Goal: Transaction & Acquisition: Purchase product/service

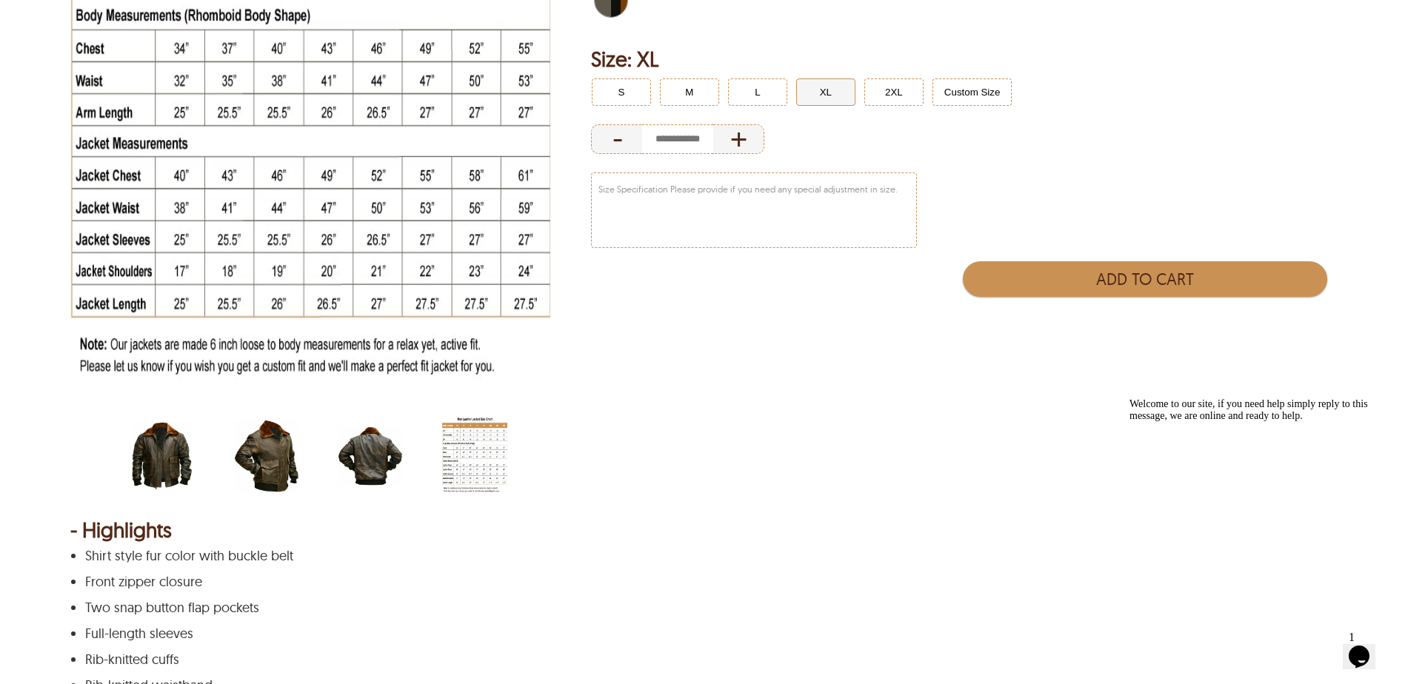
scroll to position [444, 0]
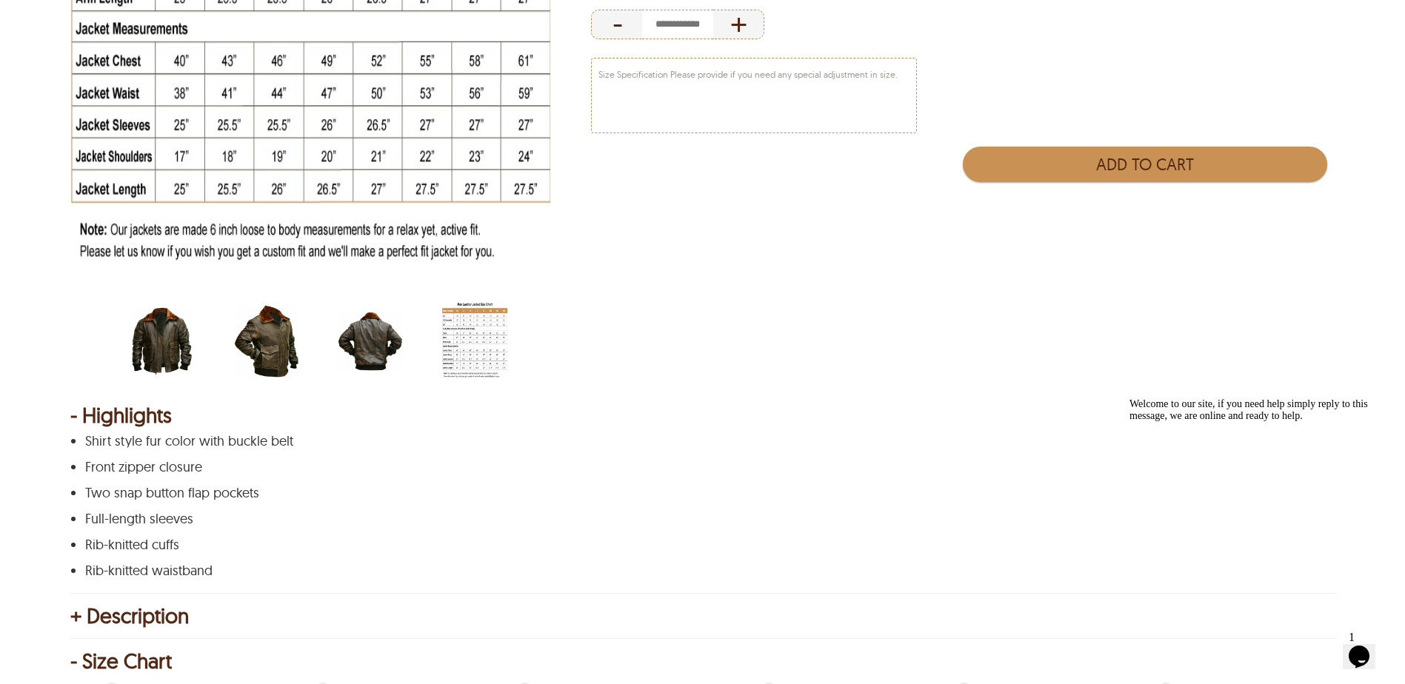
click at [265, 340] on img "scin-13037-distressedbrown-side.jpg" at bounding box center [266, 341] width 65 height 81
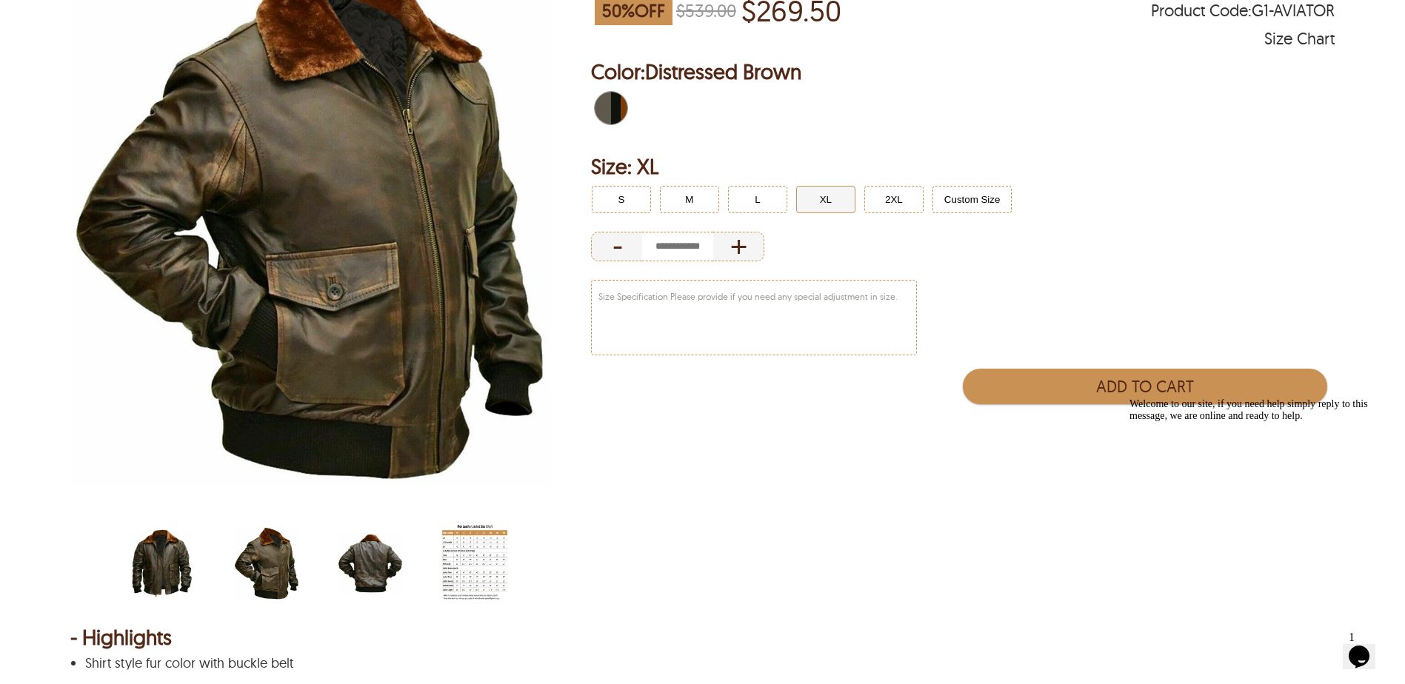
scroll to position [148, 0]
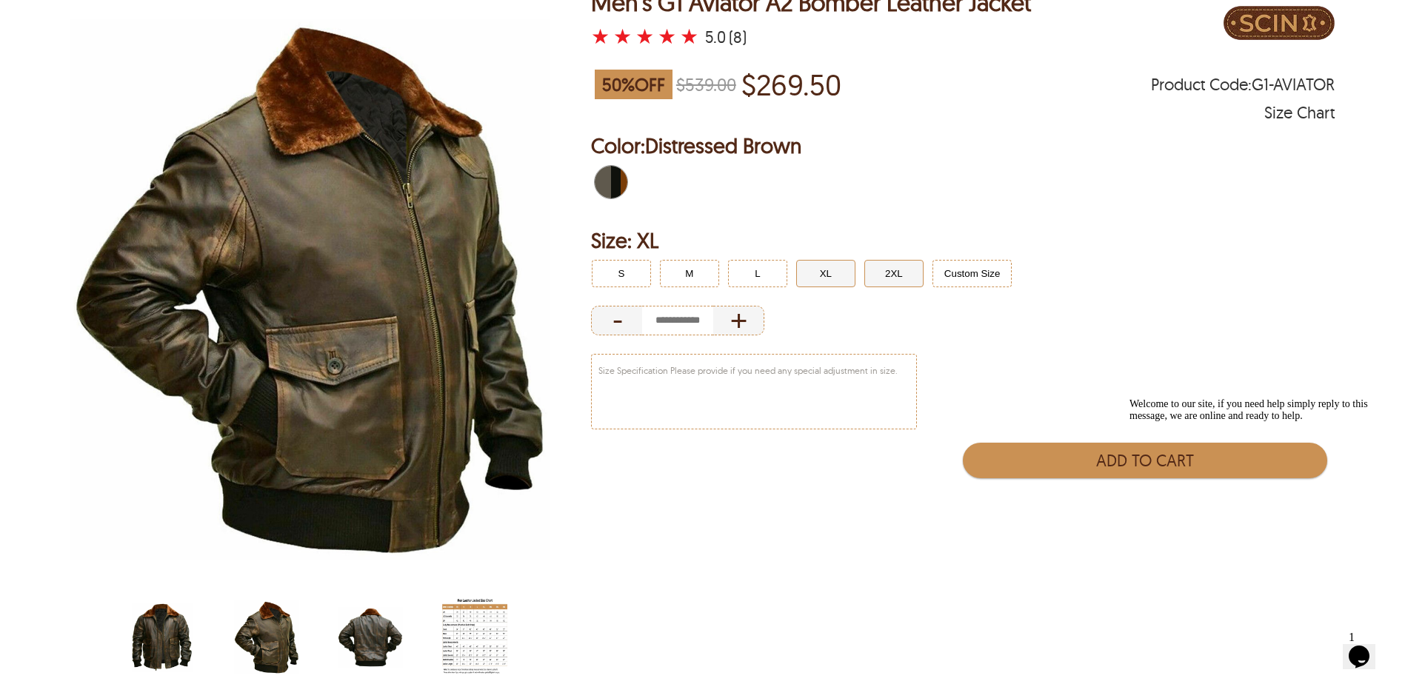
click at [904, 261] on button "2XL" at bounding box center [893, 273] width 59 height 27
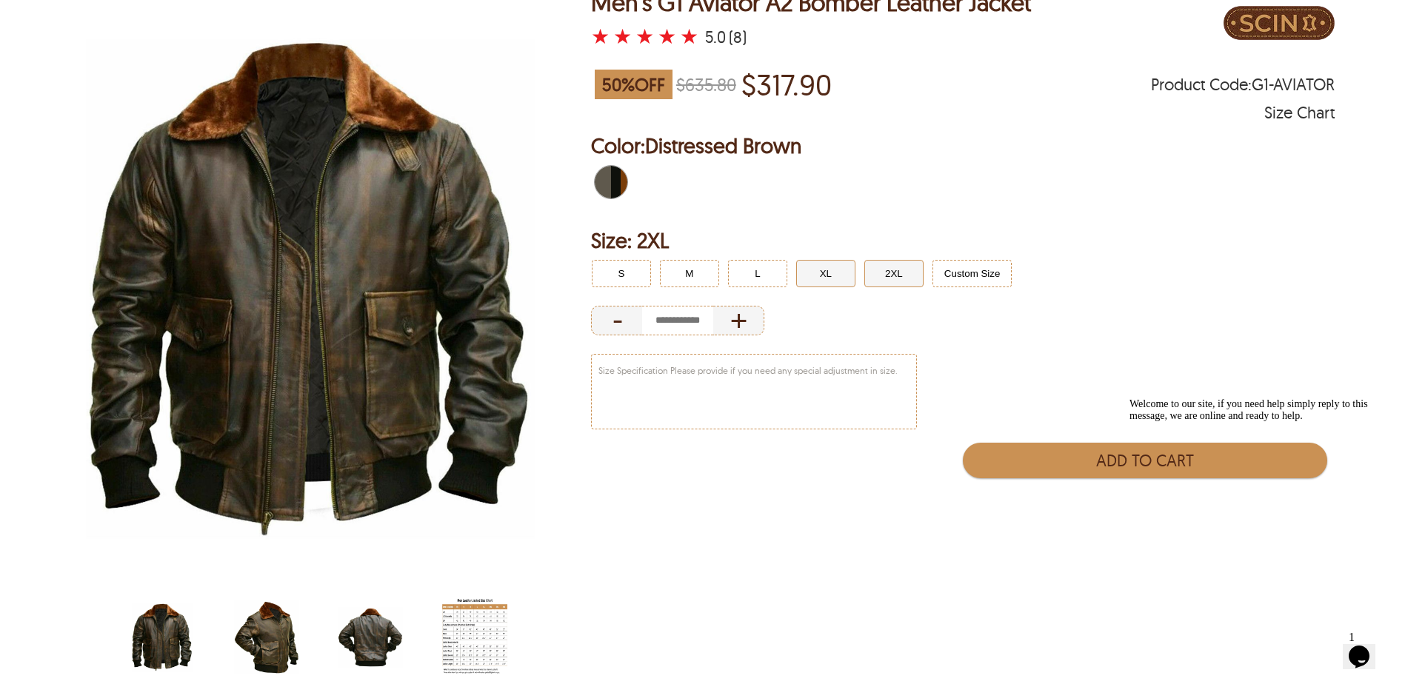
click at [817, 276] on button "XL" at bounding box center [825, 273] width 59 height 27
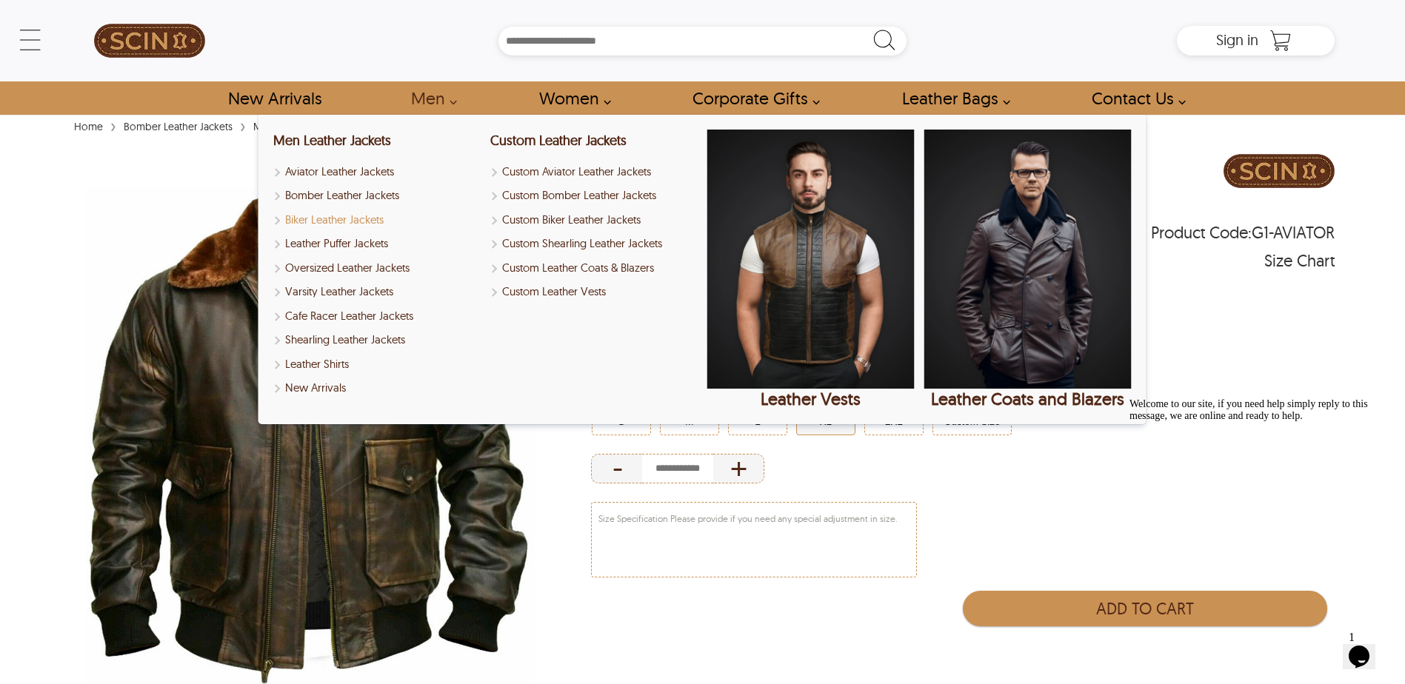
click at [328, 220] on link "Biker Leather Jackets" at bounding box center [376, 220] width 207 height 17
select select "********"
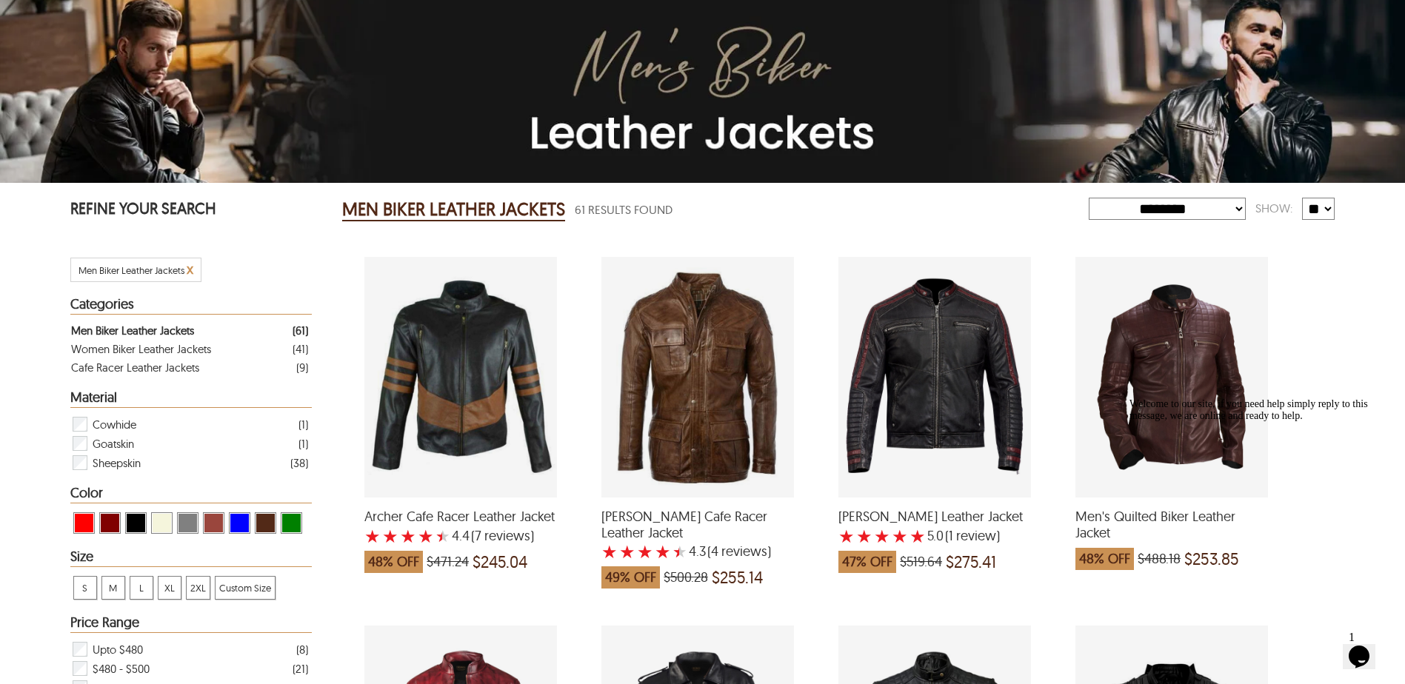
scroll to position [148, 0]
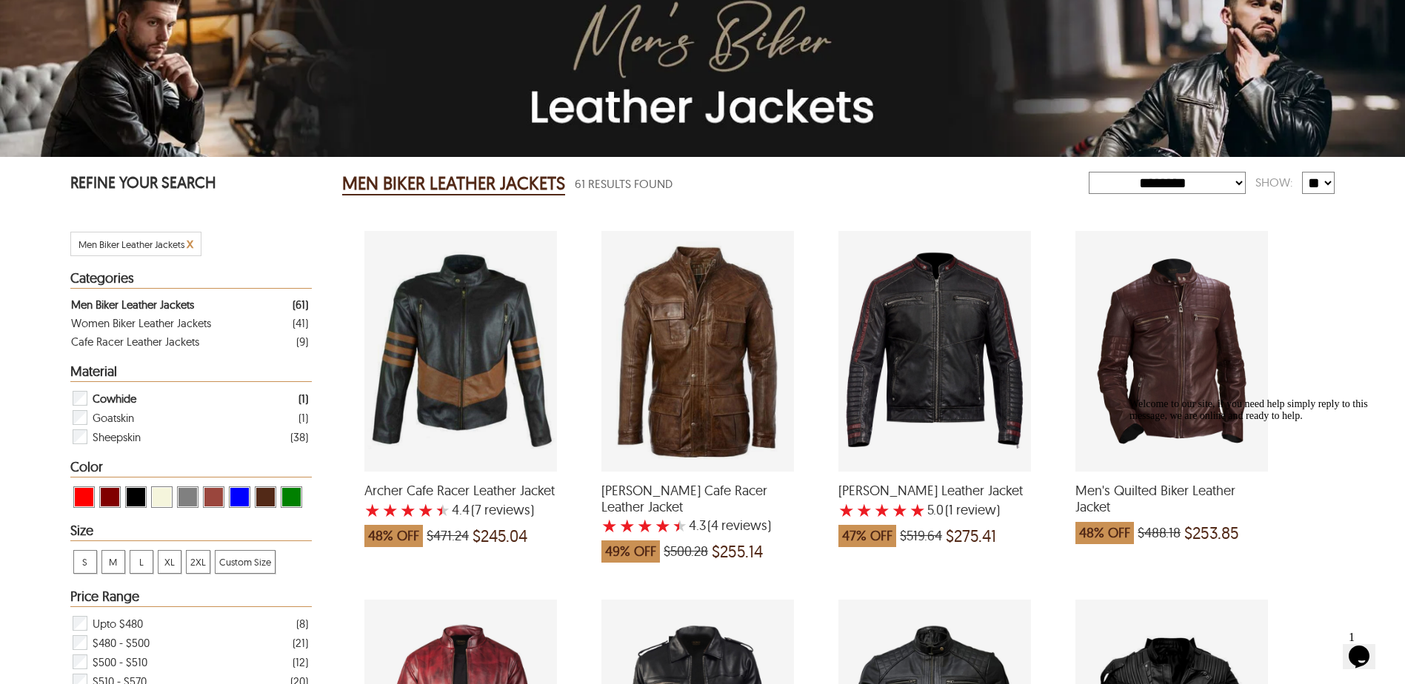
click at [87, 400] on div "Cowhide" at bounding box center [103, 398] width 65 height 19
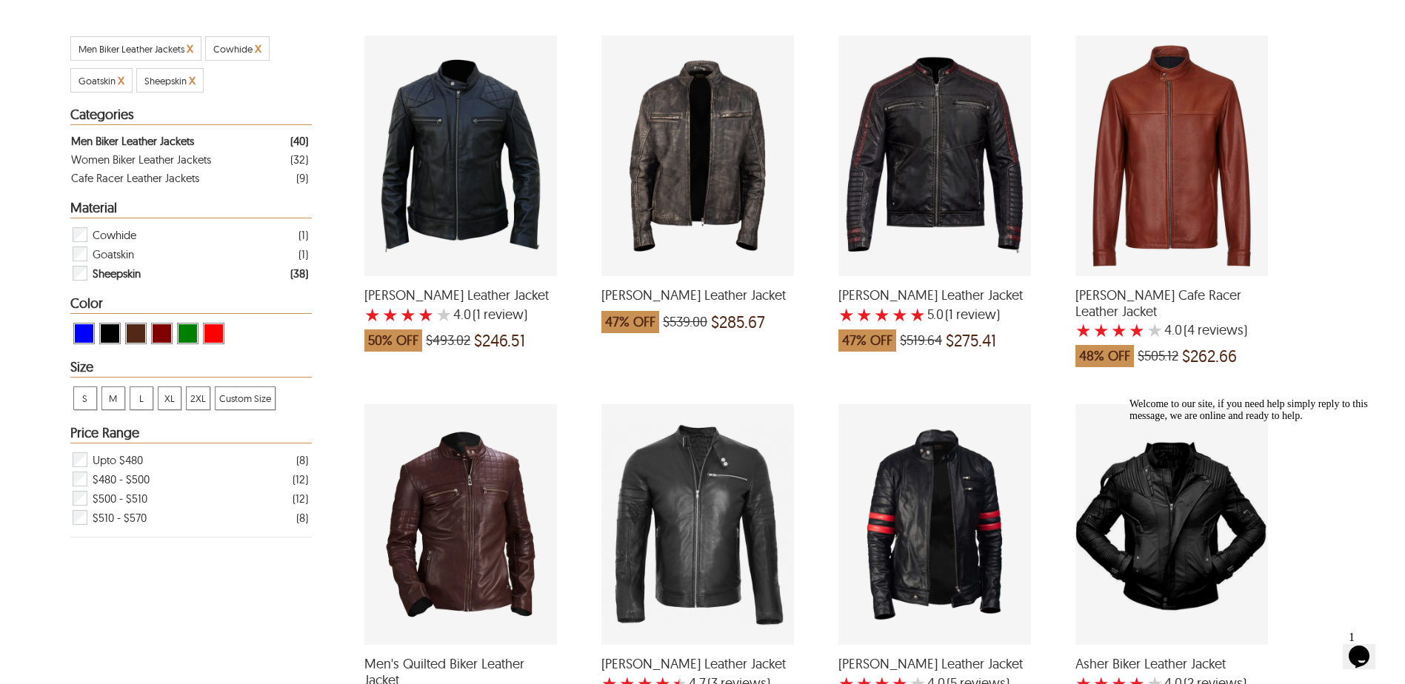
scroll to position [370, 0]
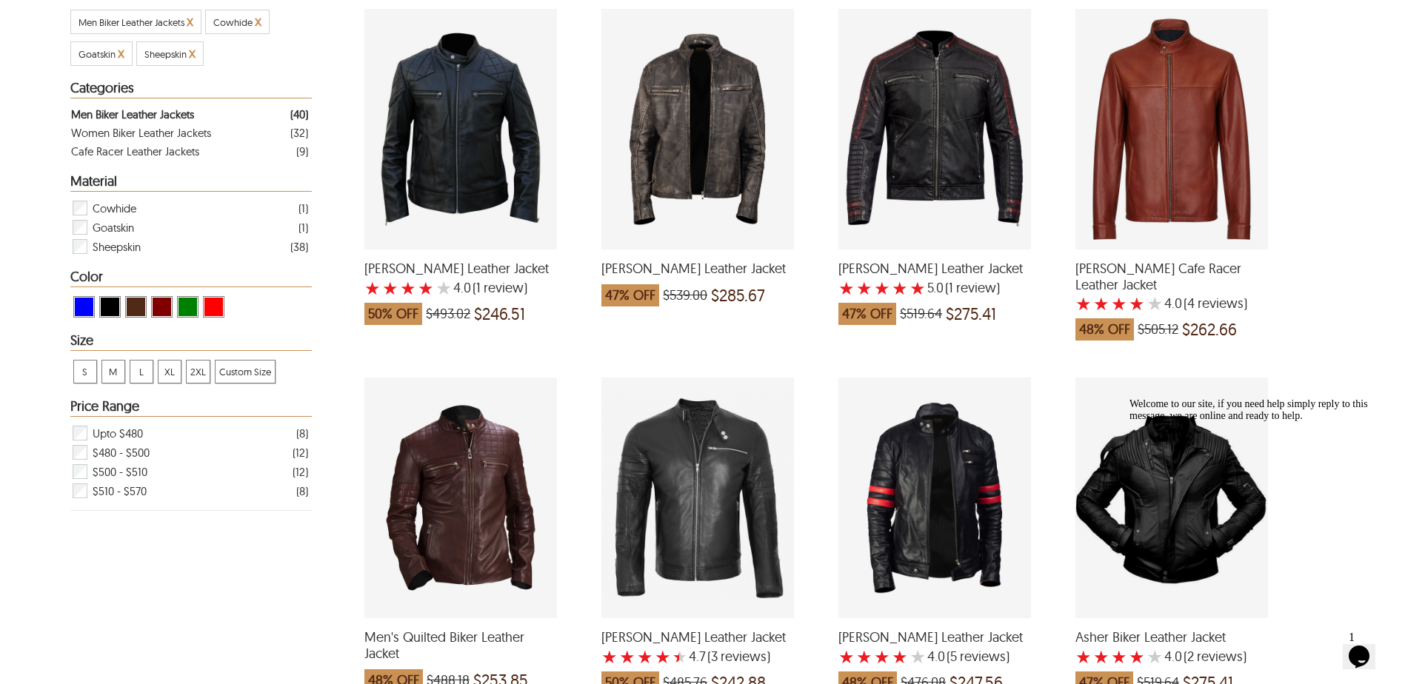
click at [167, 376] on span "XL" at bounding box center [169, 372] width 22 height 22
click at [133, 306] on span "View Maroon Men Biker Leather Jackets" at bounding box center [136, 307] width 19 height 19
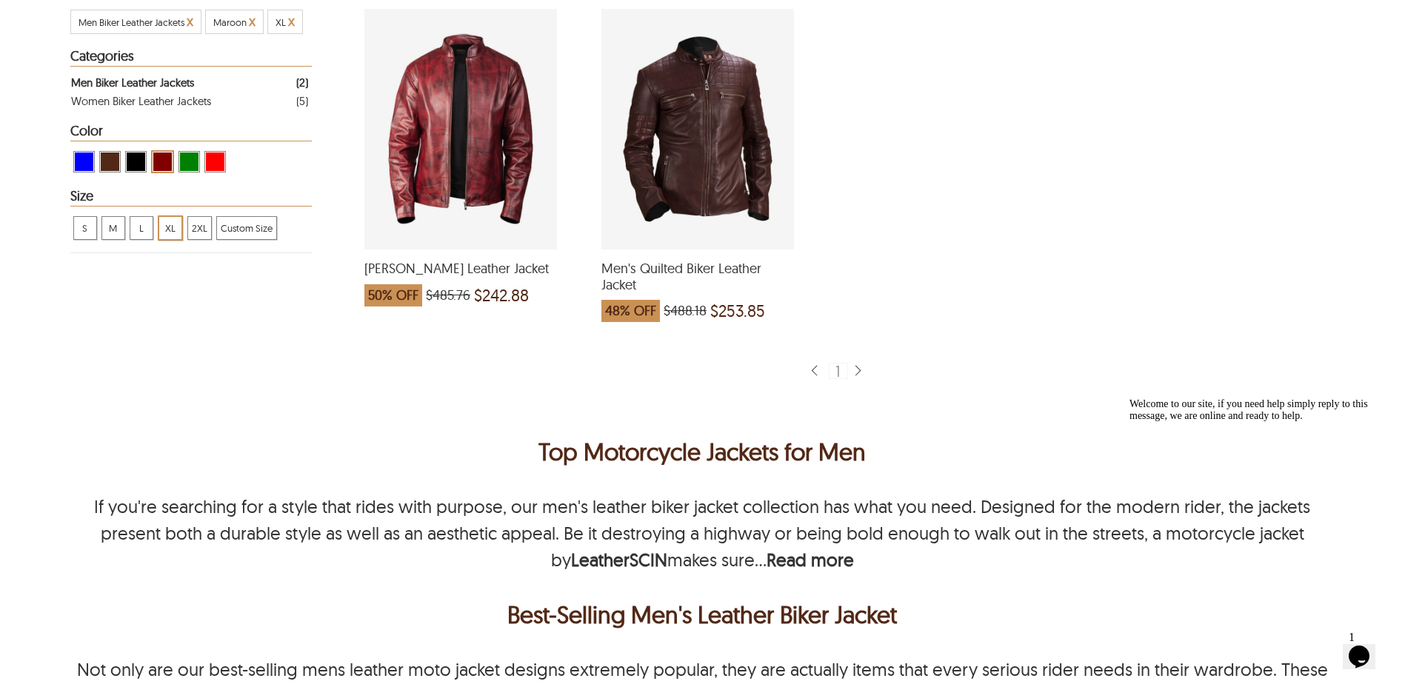
click at [105, 161] on span "View Brown ( Brand Color ) Men Biker Leather Jackets" at bounding box center [110, 162] width 19 height 19
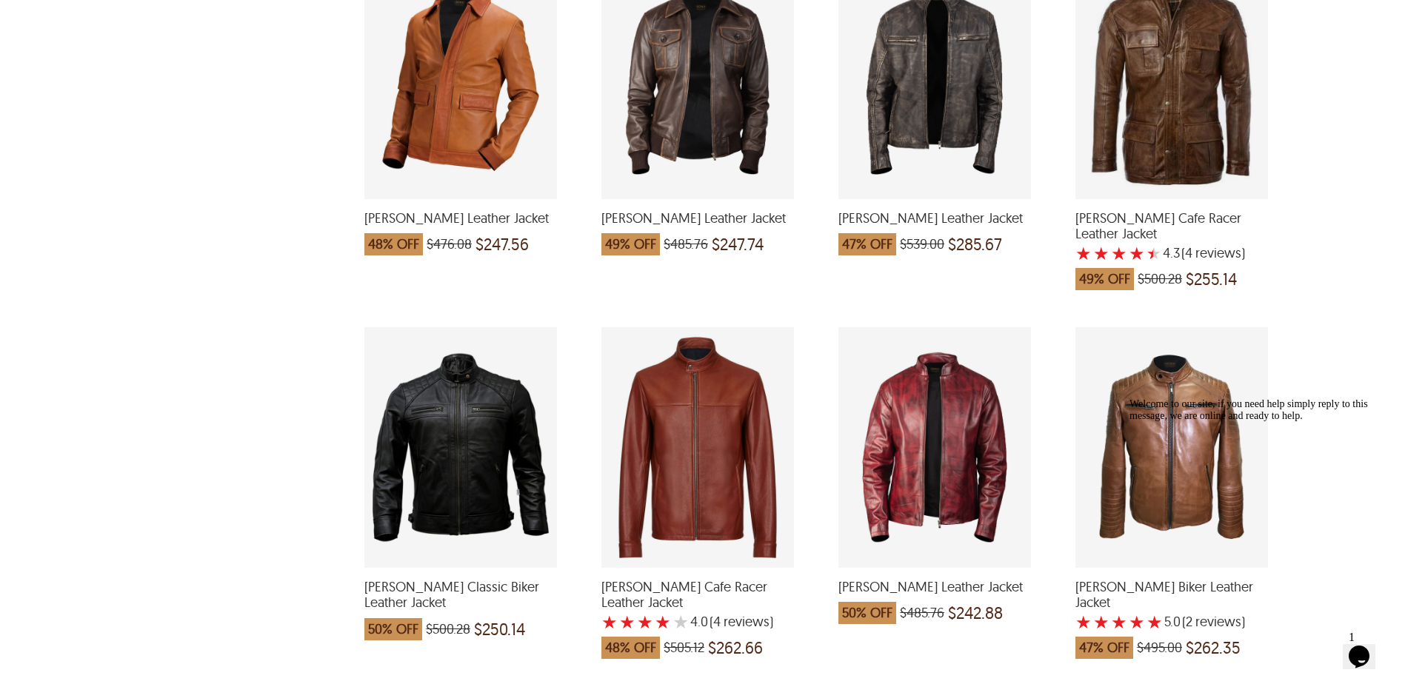
scroll to position [1185, 0]
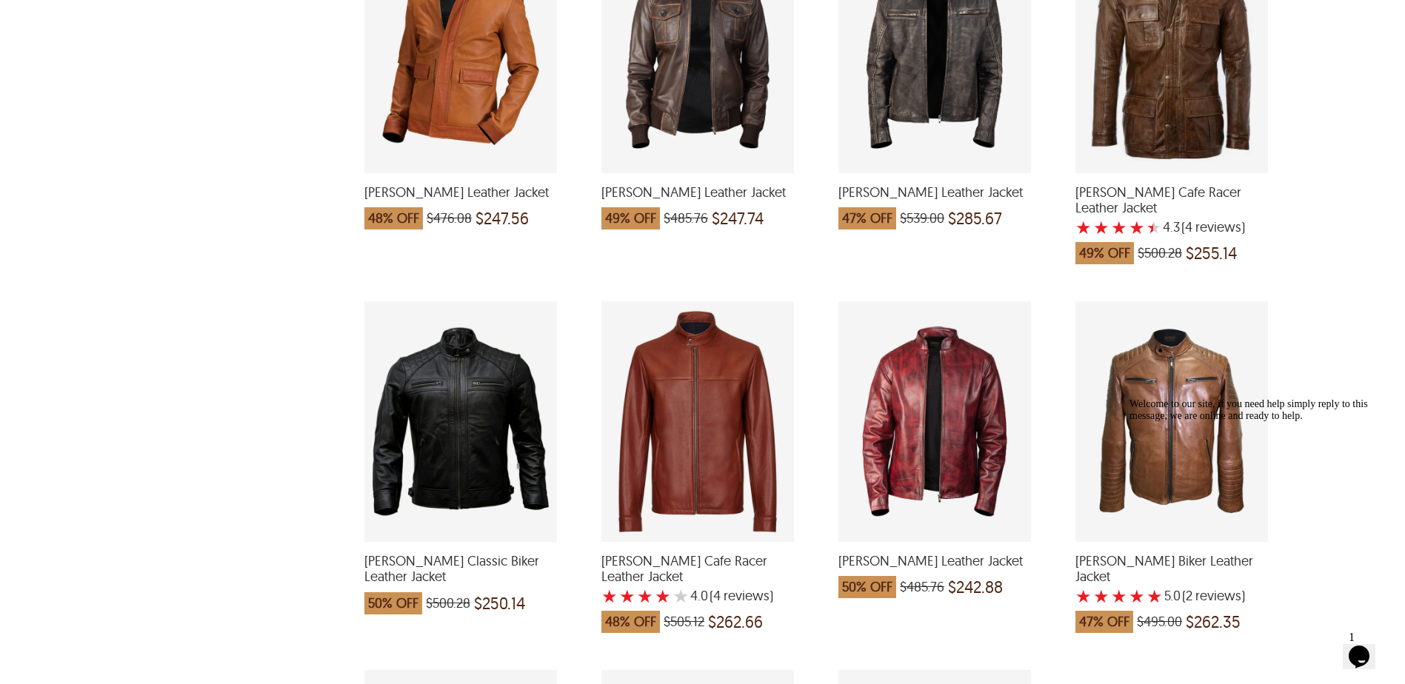
click at [1146, 40] on div "Keith Cafe Racer Leather Jacket with a 4.25 Star Rating 4 Product Review which …" at bounding box center [1171, 53] width 193 height 241
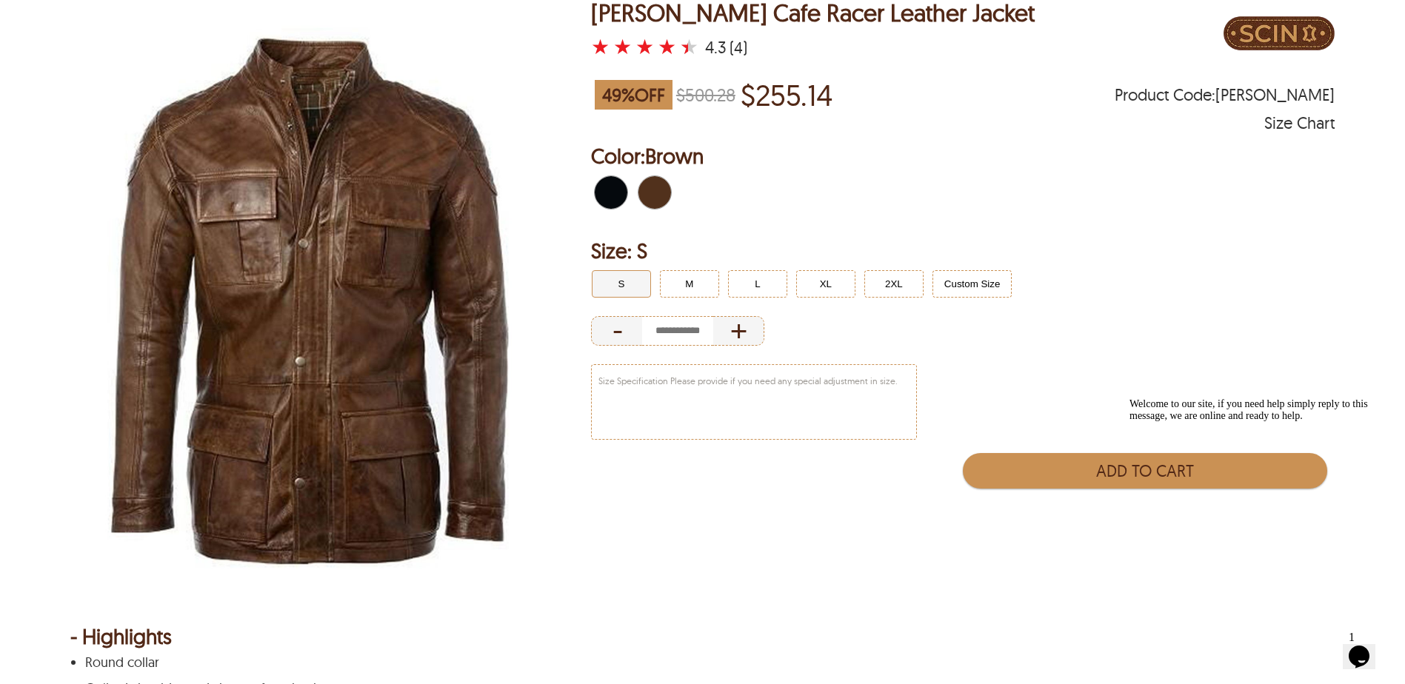
scroll to position [148, 0]
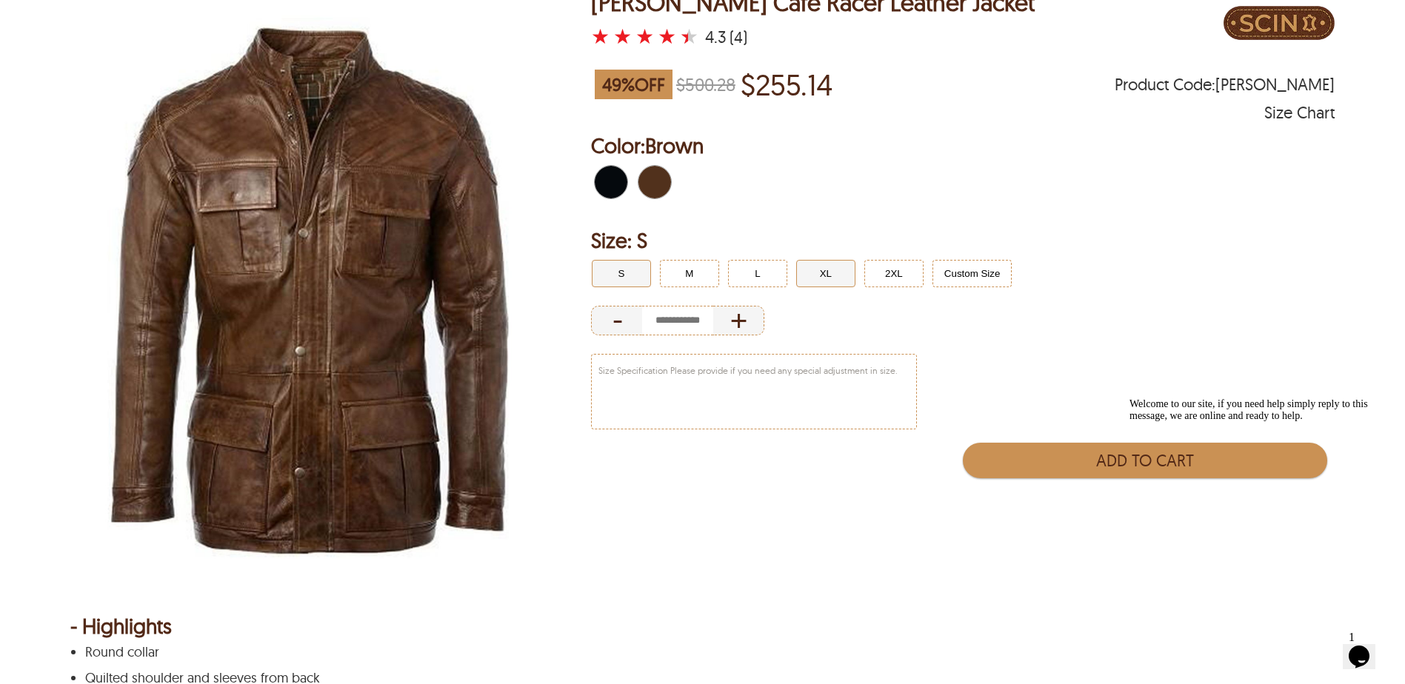
click at [813, 278] on button "XL" at bounding box center [825, 273] width 59 height 27
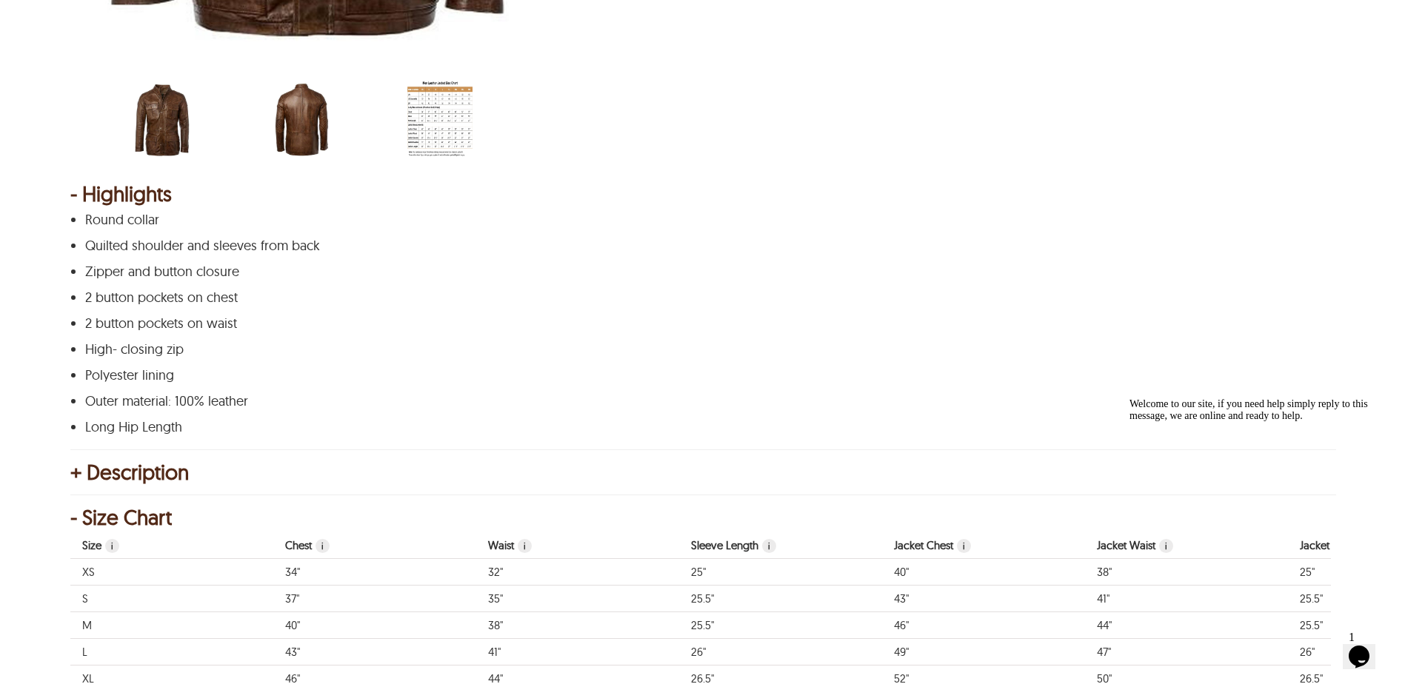
scroll to position [666, 0]
click at [71, 474] on div "+ Description" at bounding box center [702, 471] width 1264 height 15
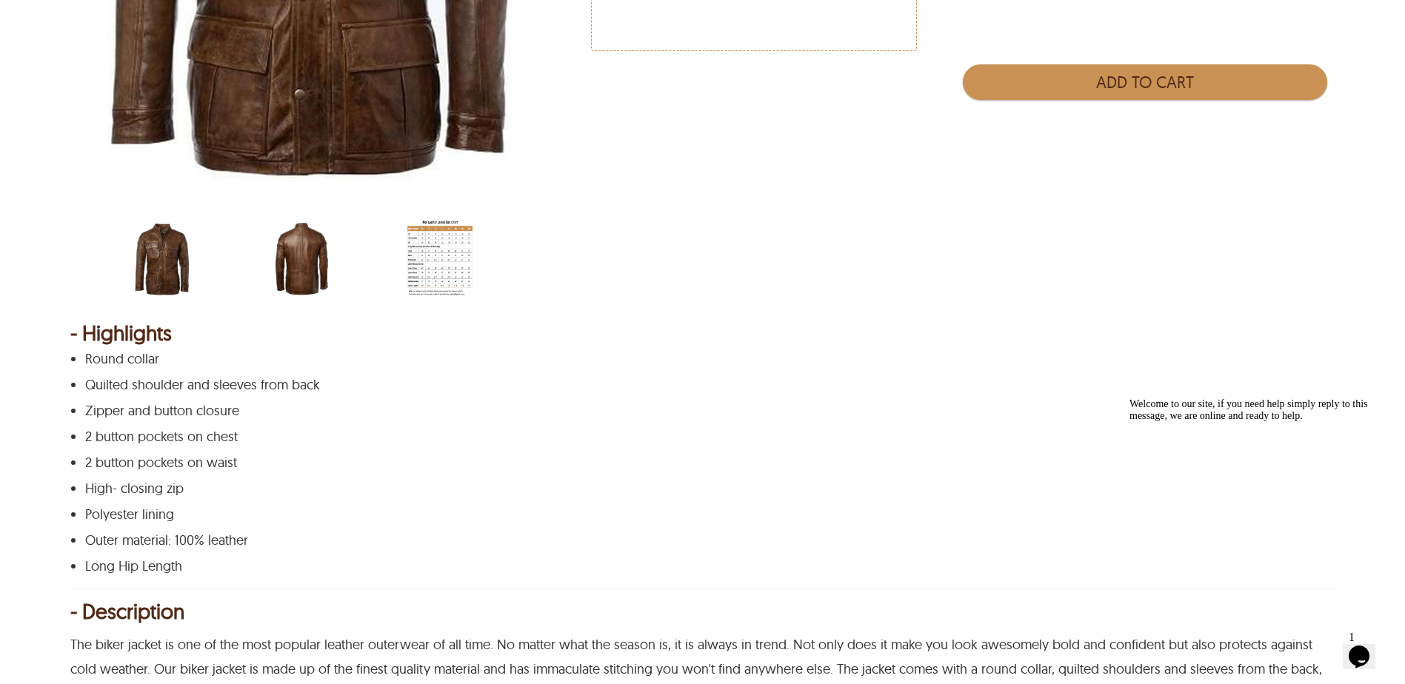
scroll to position [518, 0]
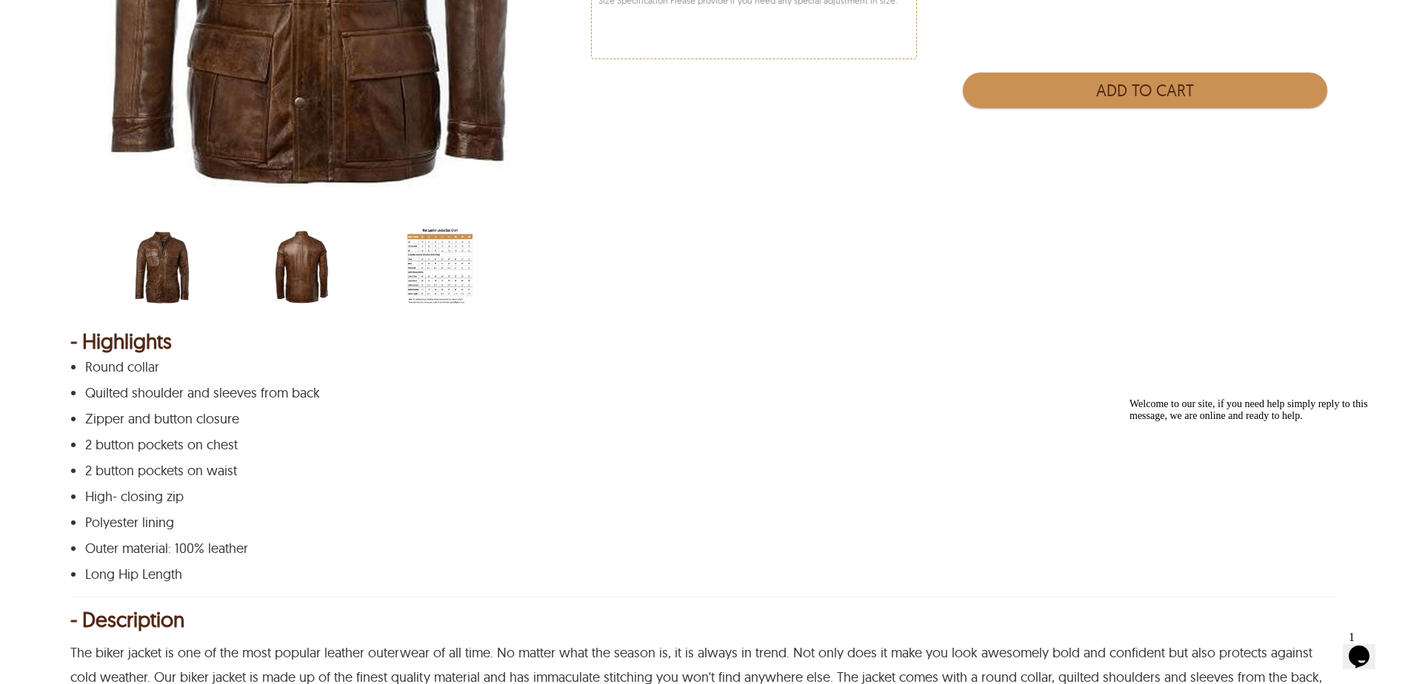
click at [321, 273] on img "scin-13014-brown-back.jpg" at bounding box center [301, 267] width 65 height 81
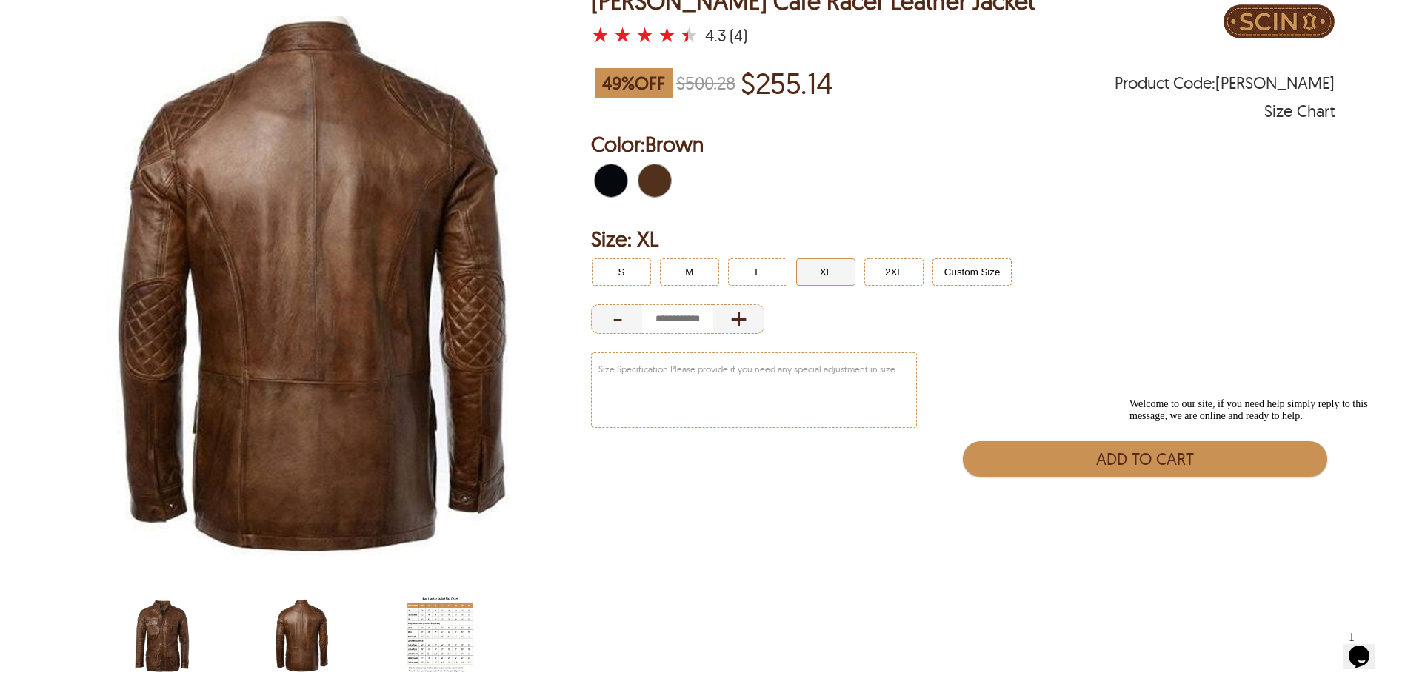
scroll to position [148, 0]
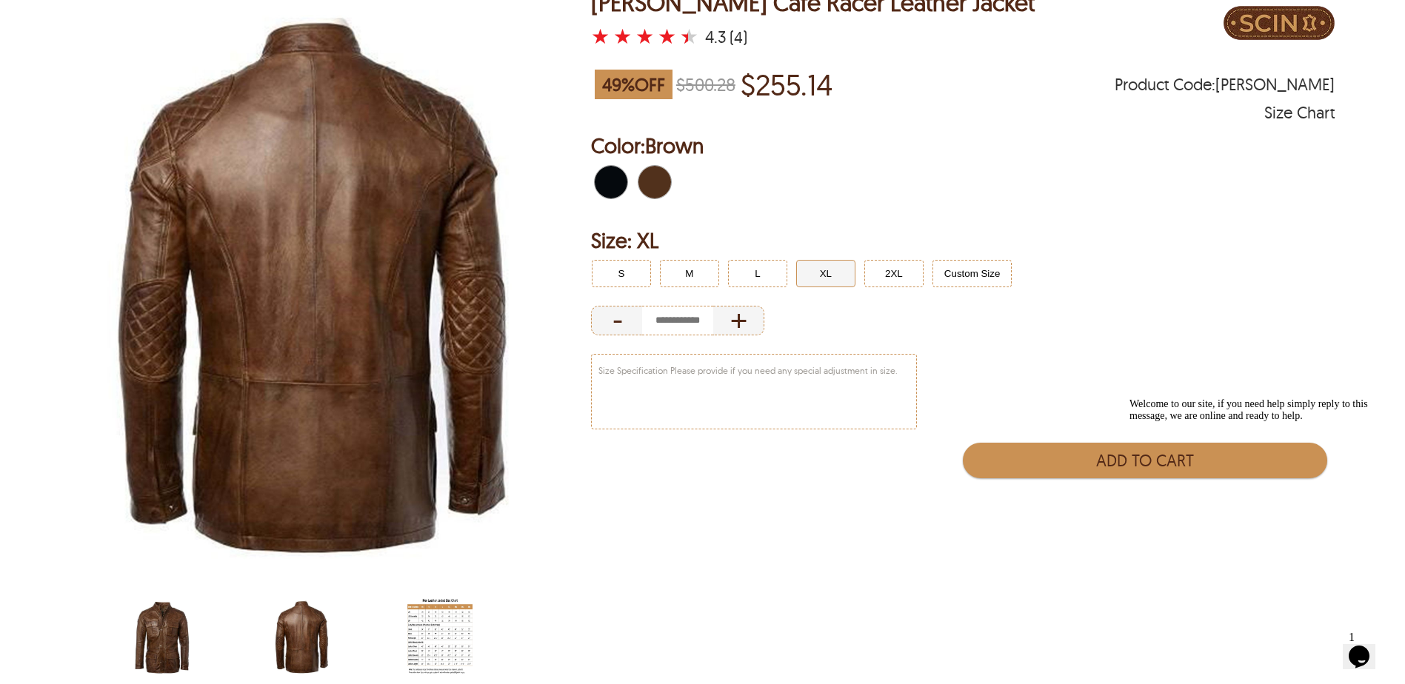
click at [156, 640] on img "scin-13014-brown.jpg" at bounding box center [162, 637] width 65 height 81
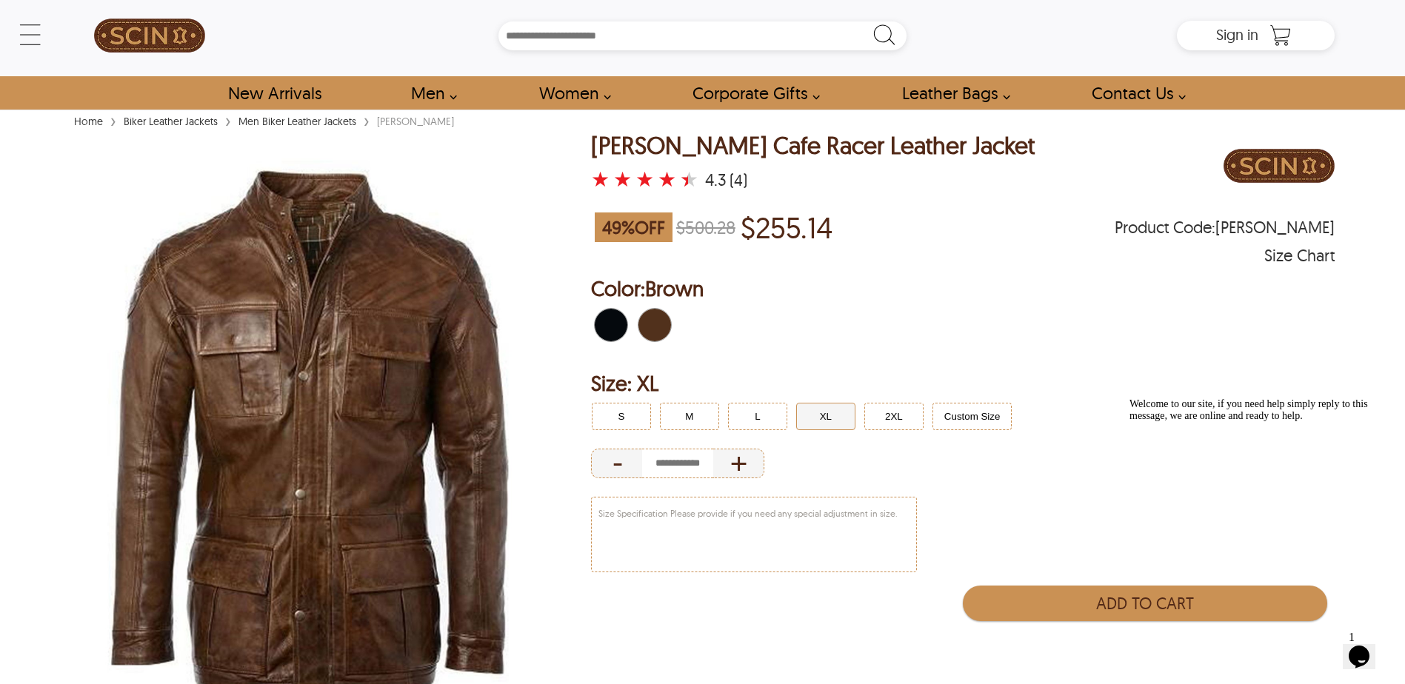
scroll to position [0, 0]
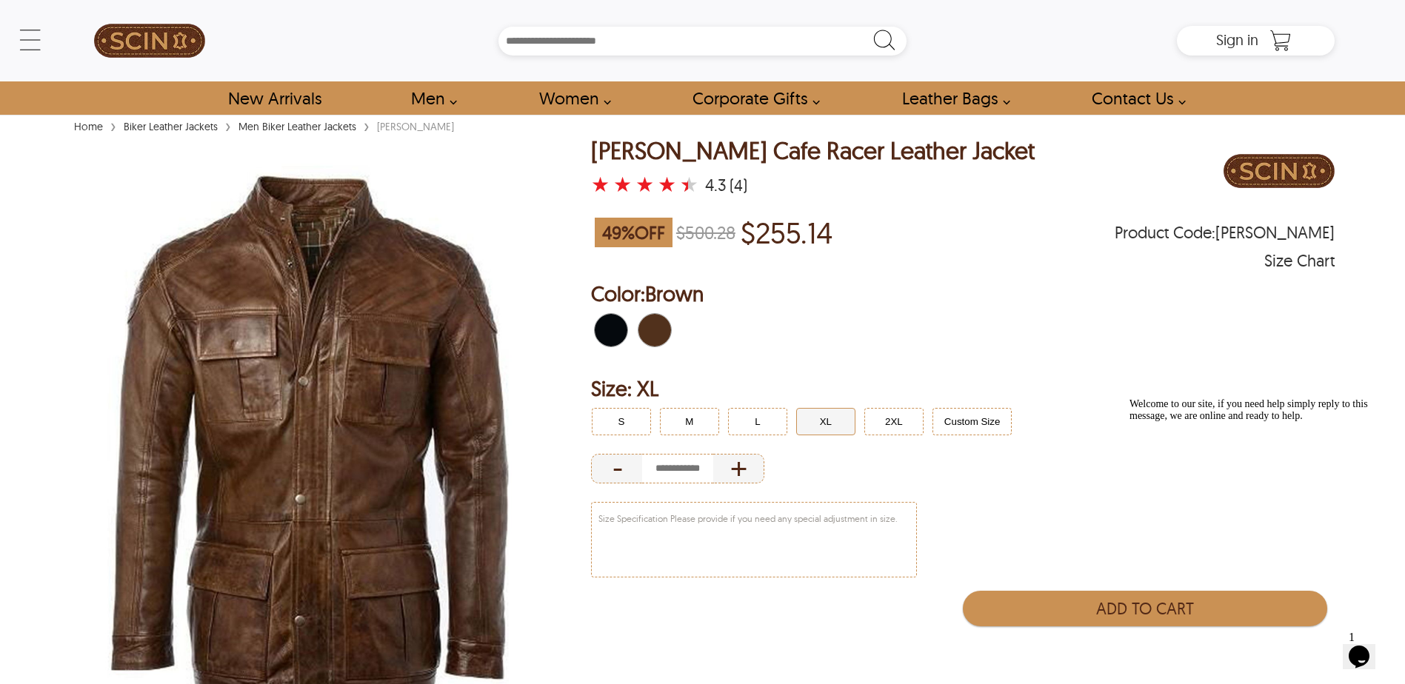
click at [611, 327] on span "Black" at bounding box center [616, 330] width 10 height 33
click at [655, 329] on span "Brown" at bounding box center [660, 330] width 10 height 33
click at [326, 124] on link "Men Biker Leather Jackets" at bounding box center [297, 126] width 125 height 13
select select "********"
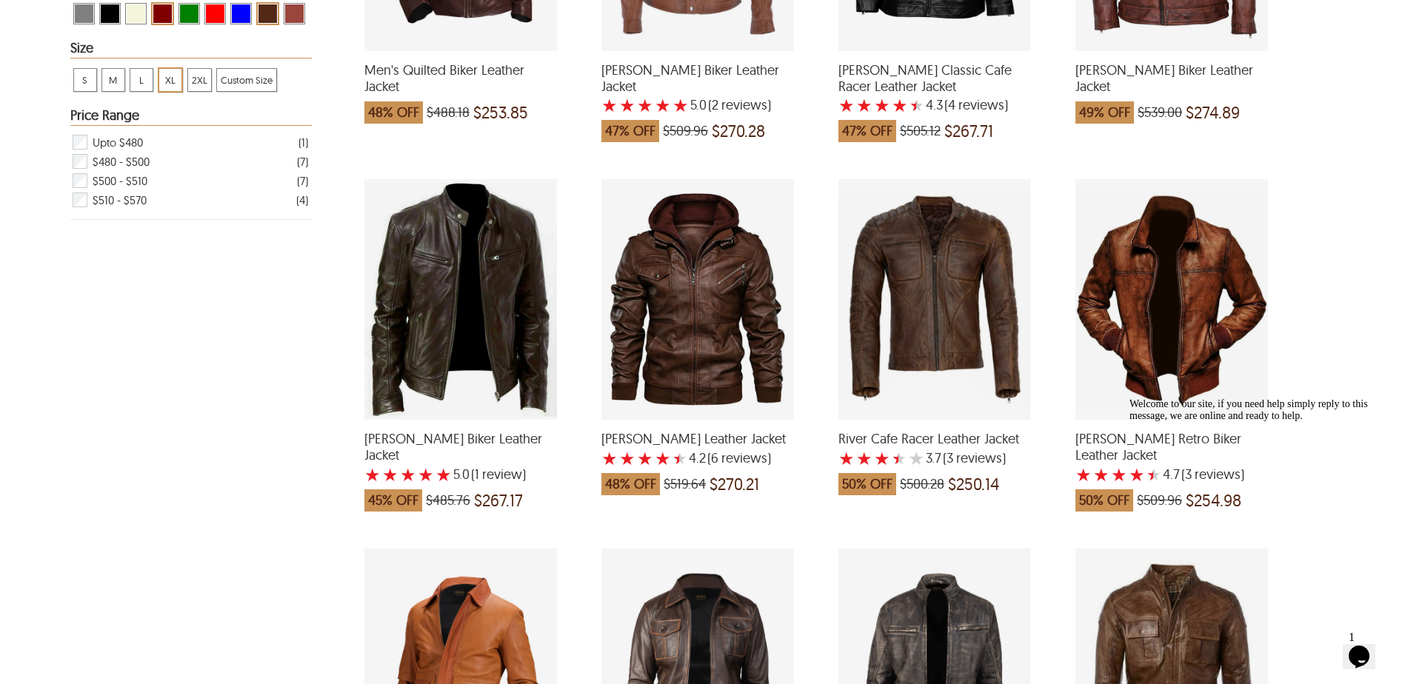
scroll to position [592, 0]
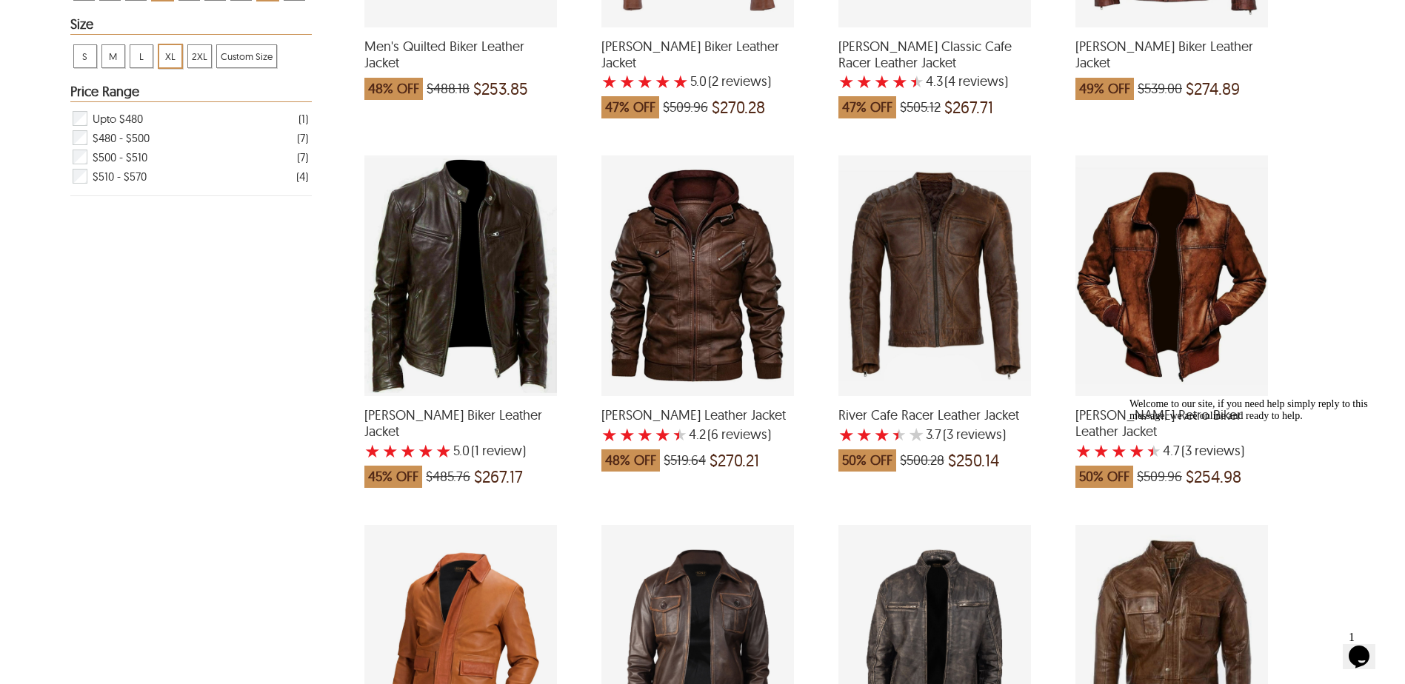
click at [1172, 299] on div "Abel Retro Biker Leather Jacket with a 4.666666666666667 Star Rating 3 Product …" at bounding box center [1171, 276] width 193 height 241
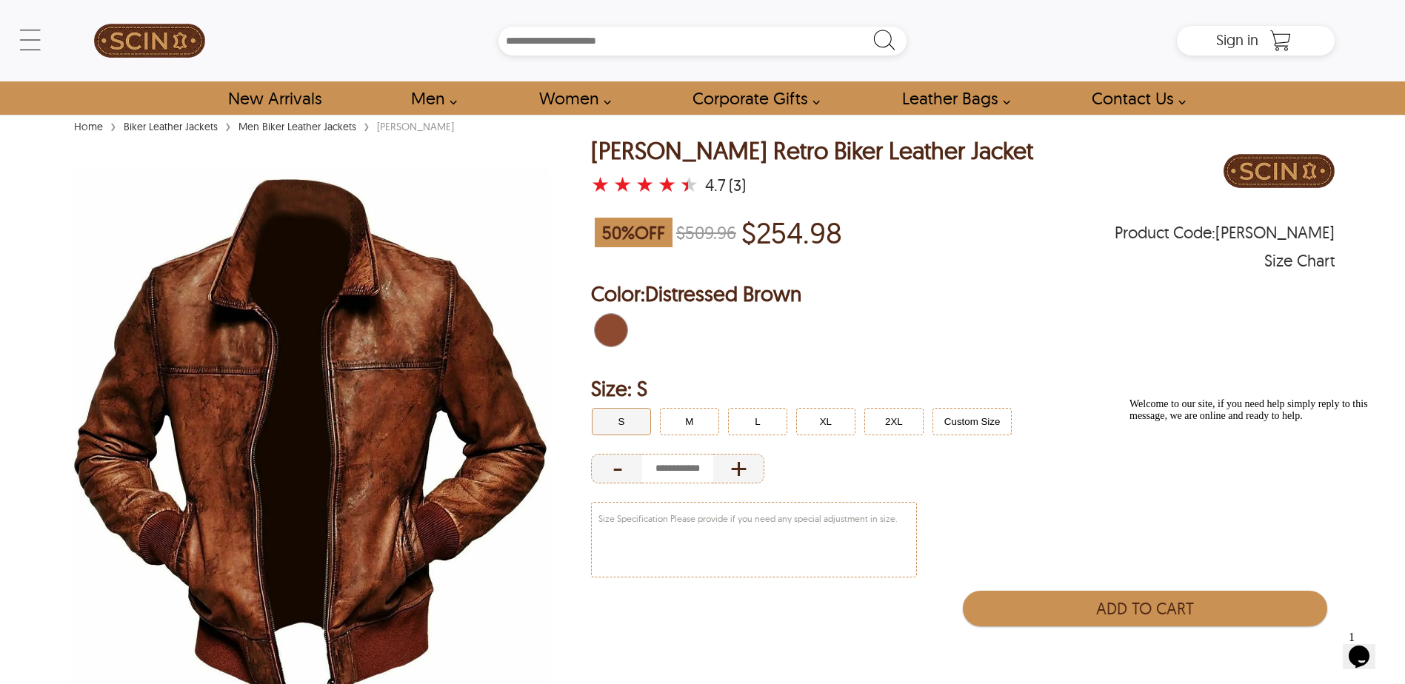
select select "********"
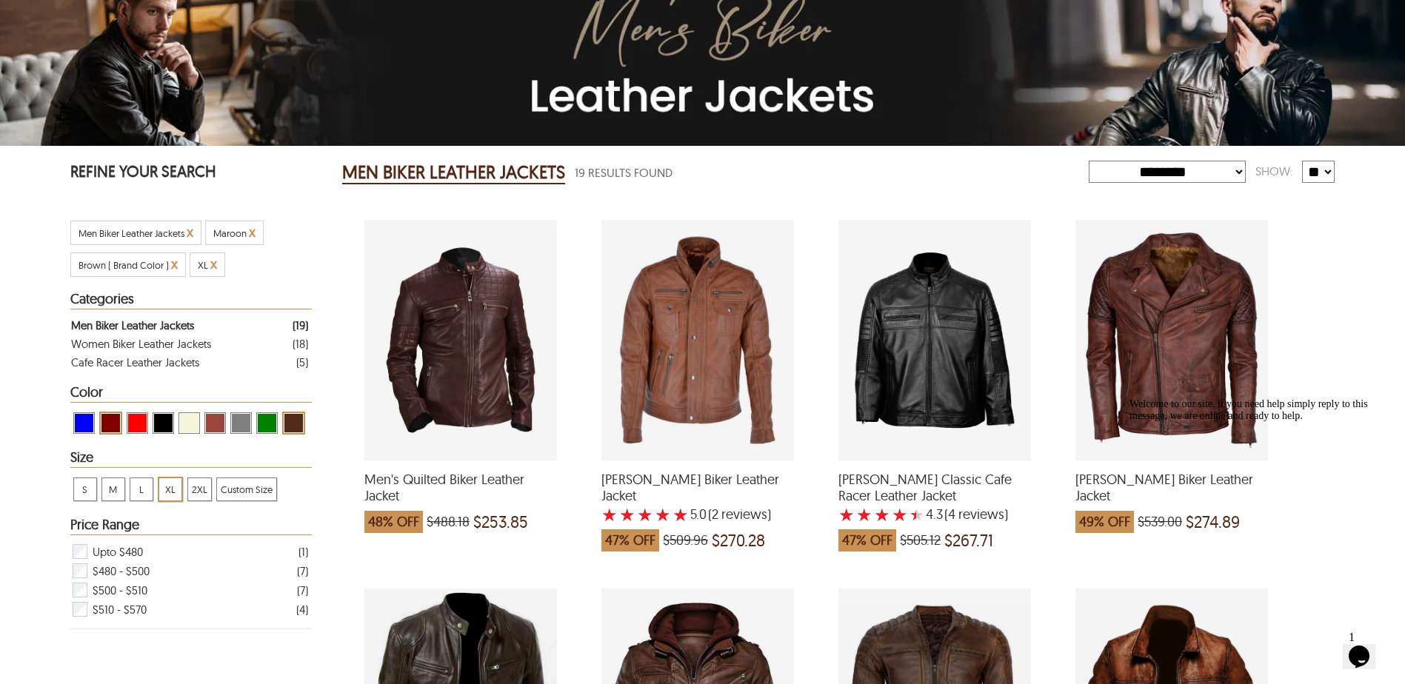
scroll to position [74, 0]
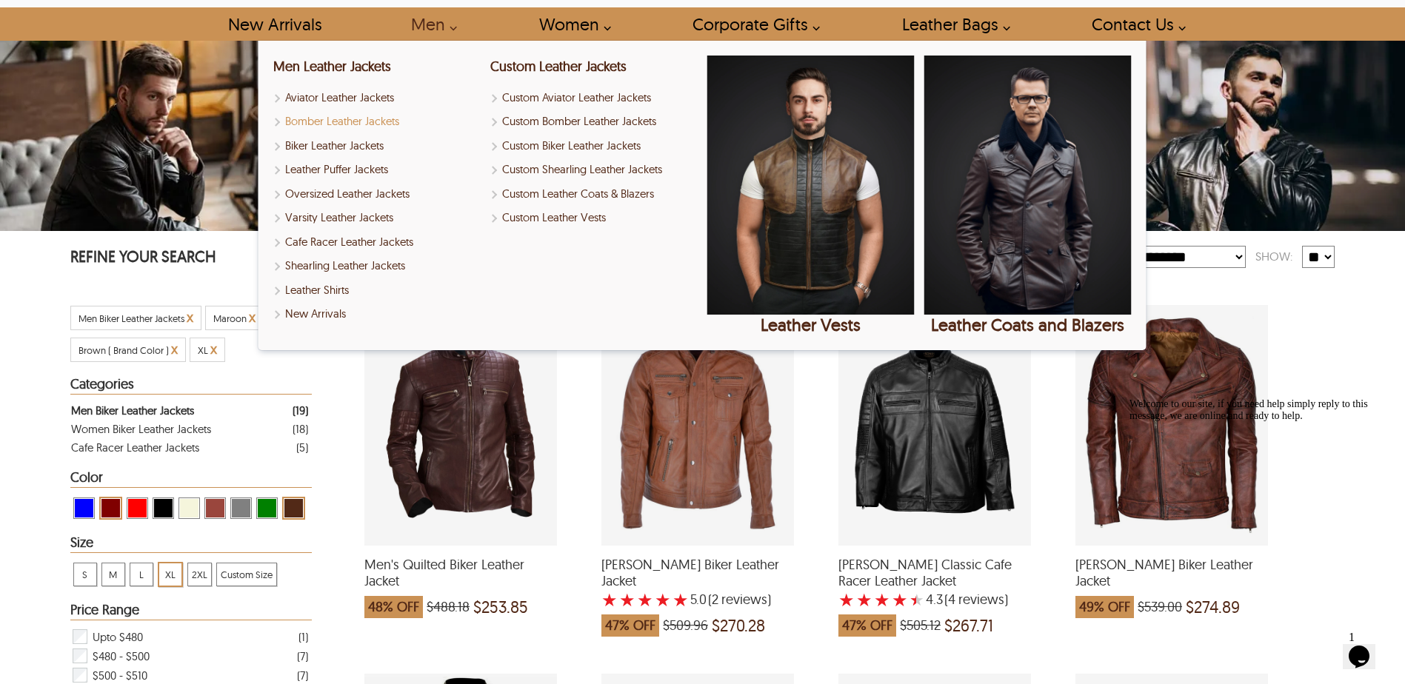
click at [330, 122] on link "Bomber Leather Jackets" at bounding box center [376, 121] width 207 height 17
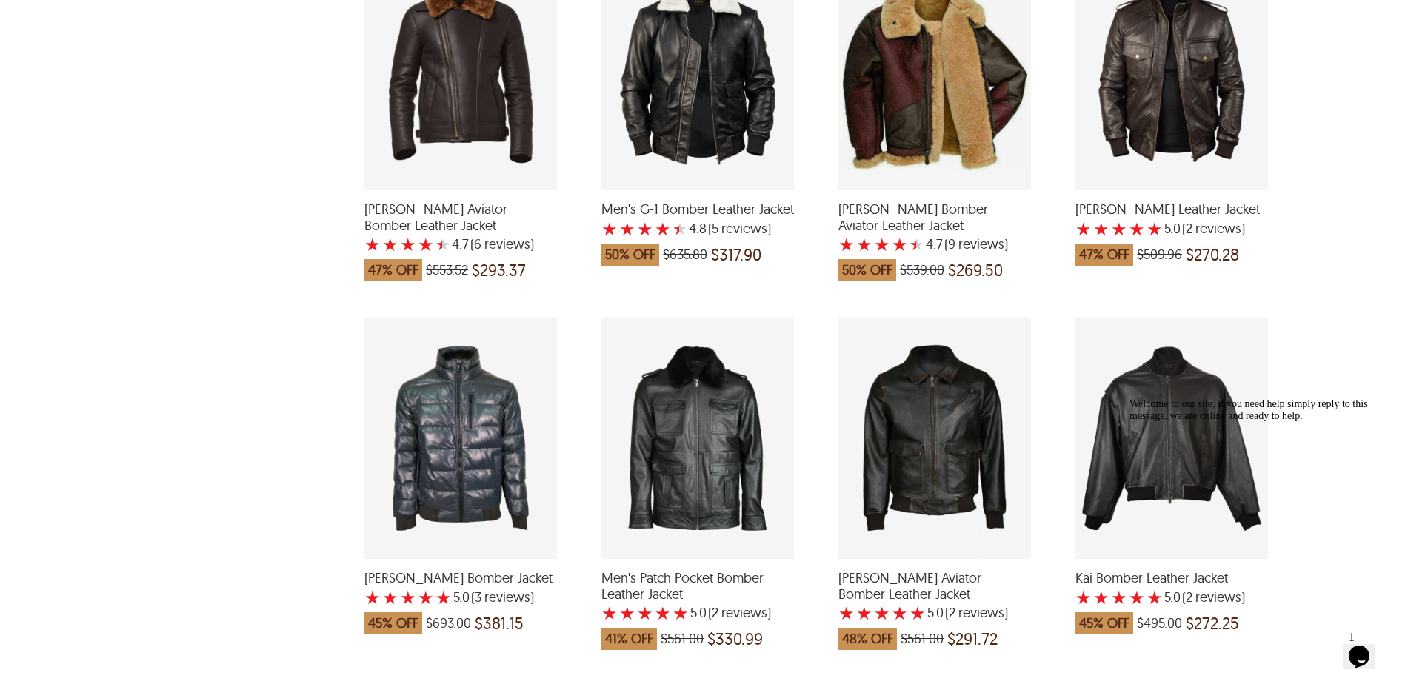
scroll to position [2222, 0]
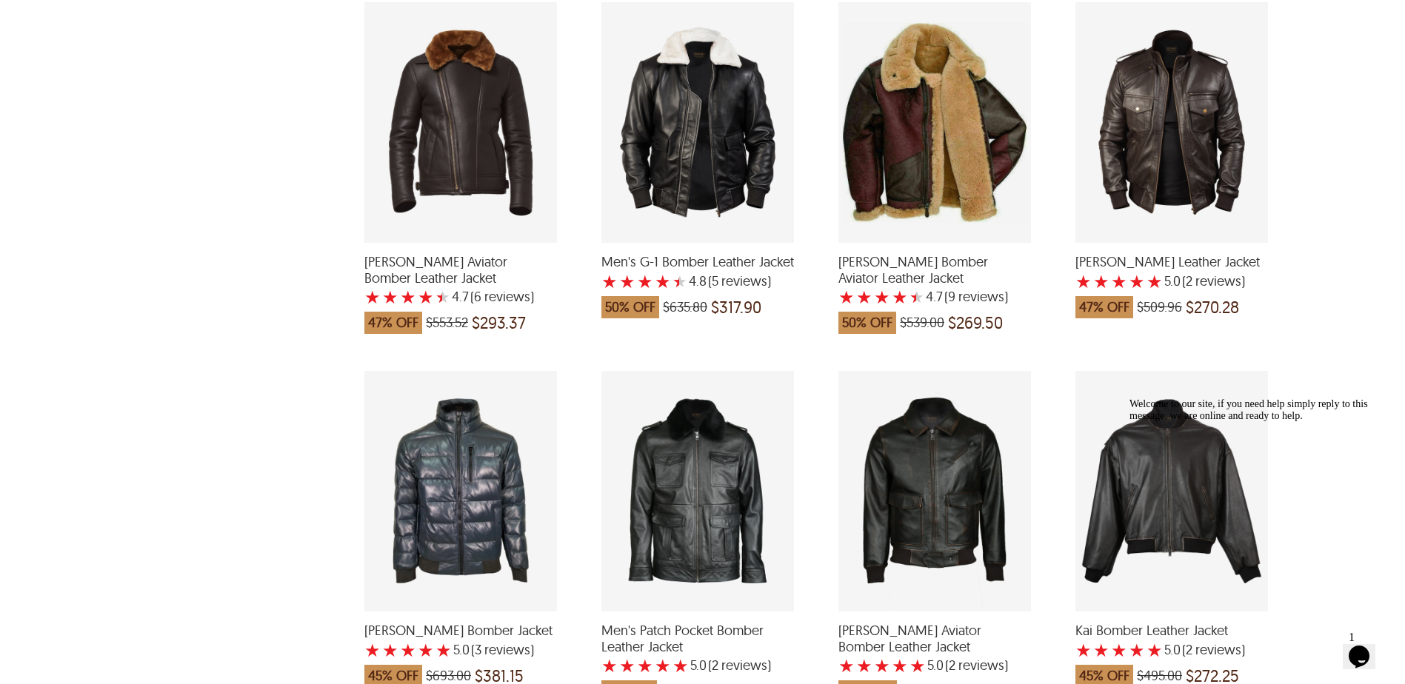
click at [1154, 110] on div "Frank Bomber Leather Jacket with a 5 Star Rating 2 Product Review which was at …" at bounding box center [1171, 122] width 193 height 241
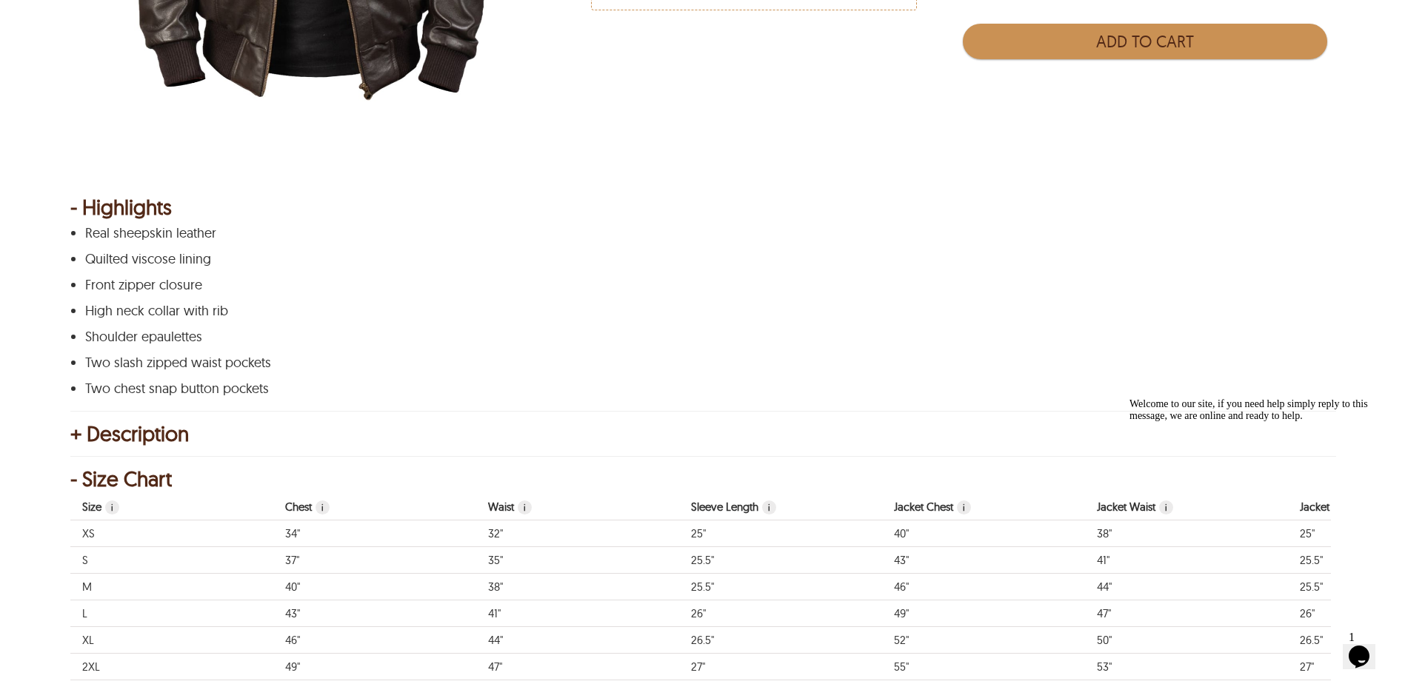
scroll to position [592, 0]
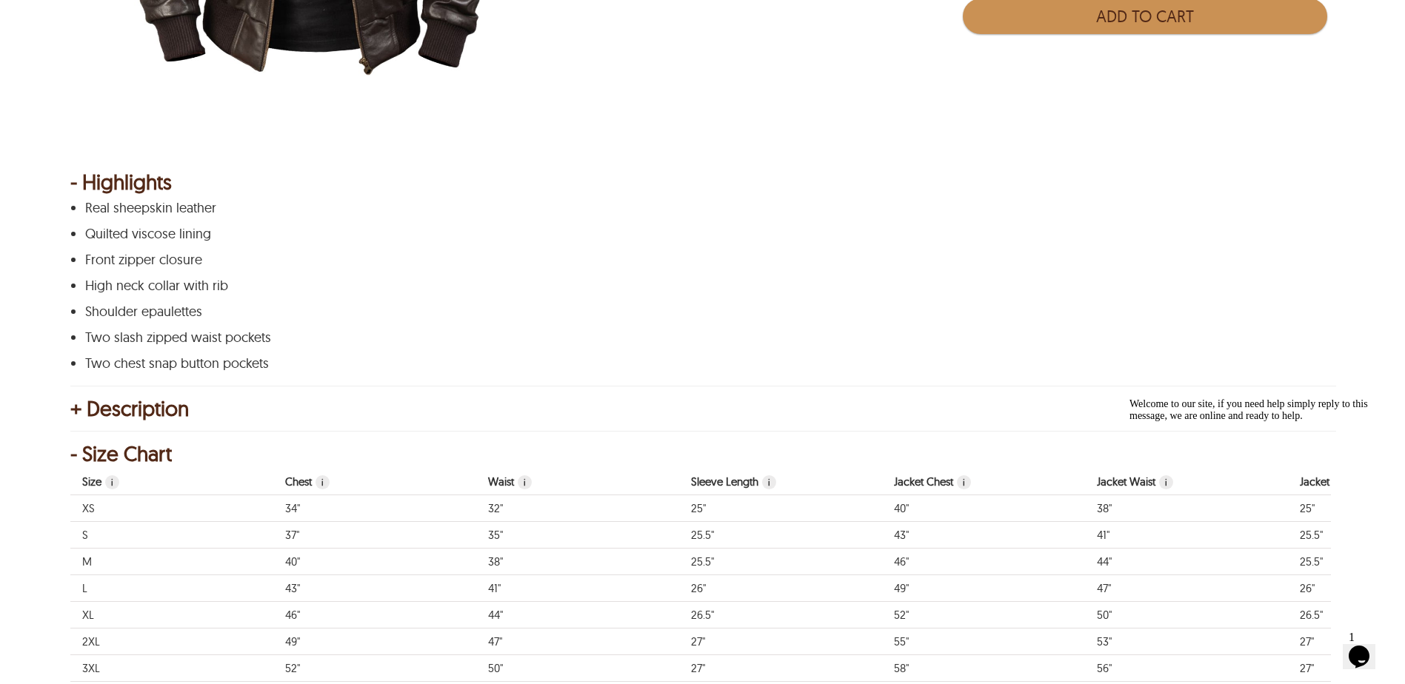
click at [76, 404] on div "+ Description" at bounding box center [702, 408] width 1264 height 15
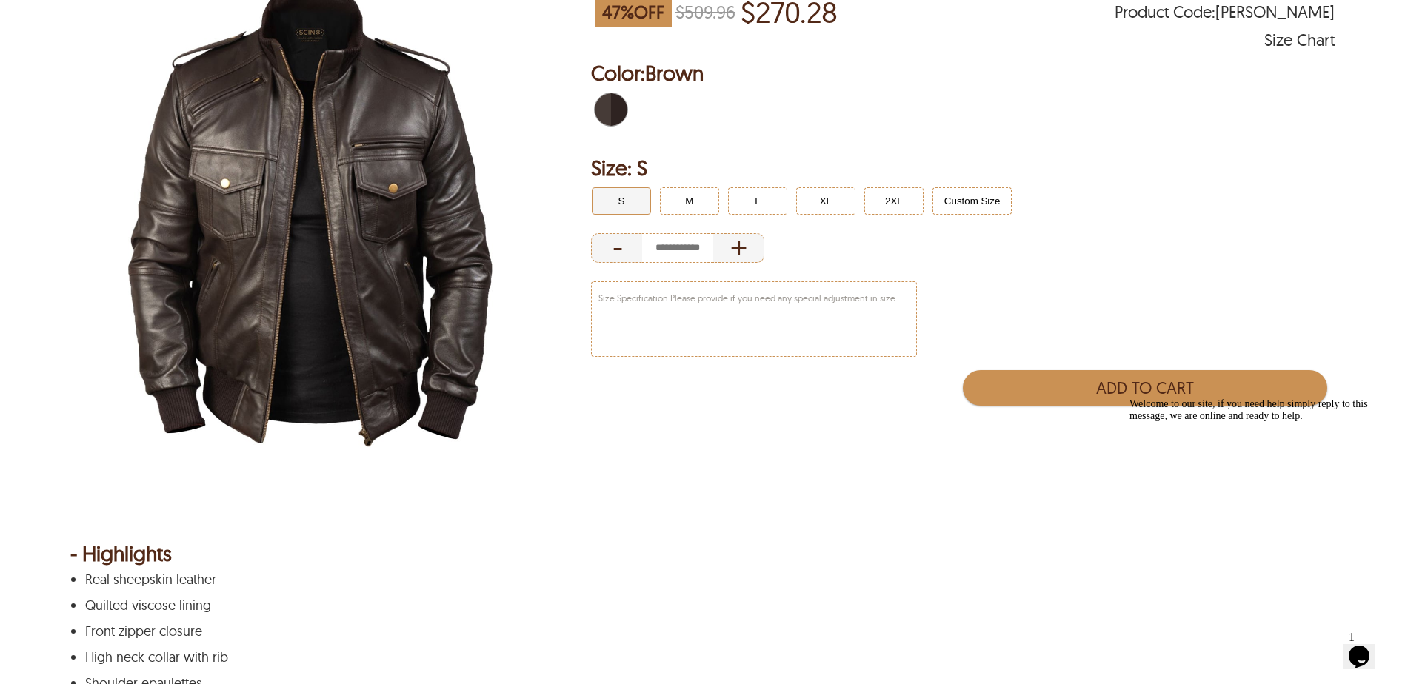
scroll to position [148, 0]
